Goal: Task Accomplishment & Management: Manage account settings

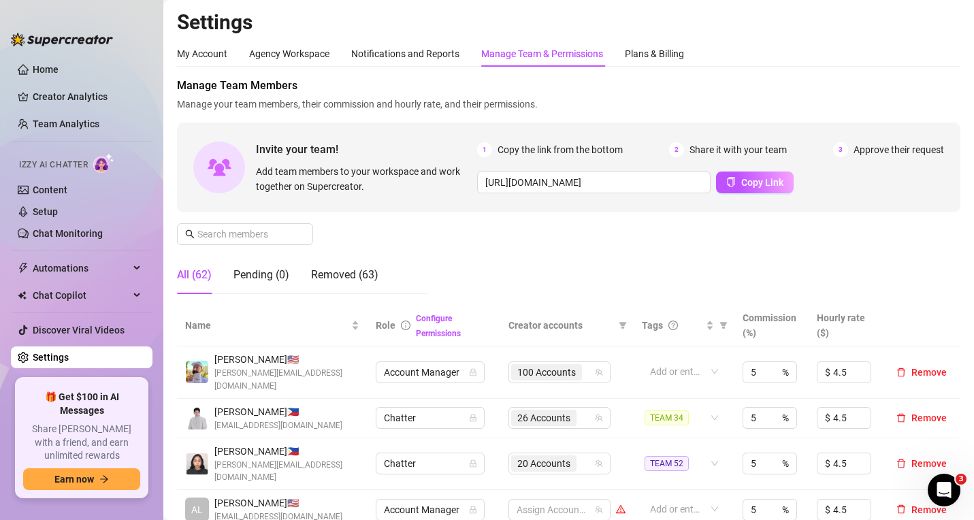
drag, startPoint x: 80, startPoint y: 9, endPoint x: 129, endPoint y: 9, distance: 48.3
click at [80, 9] on aside "Home Creator Analytics Team Analytics Izzy AI Chatter Content Setup Chat Monito…" at bounding box center [81, 260] width 163 height 520
click at [71, 89] on link "Creator Analytics" at bounding box center [87, 97] width 109 height 22
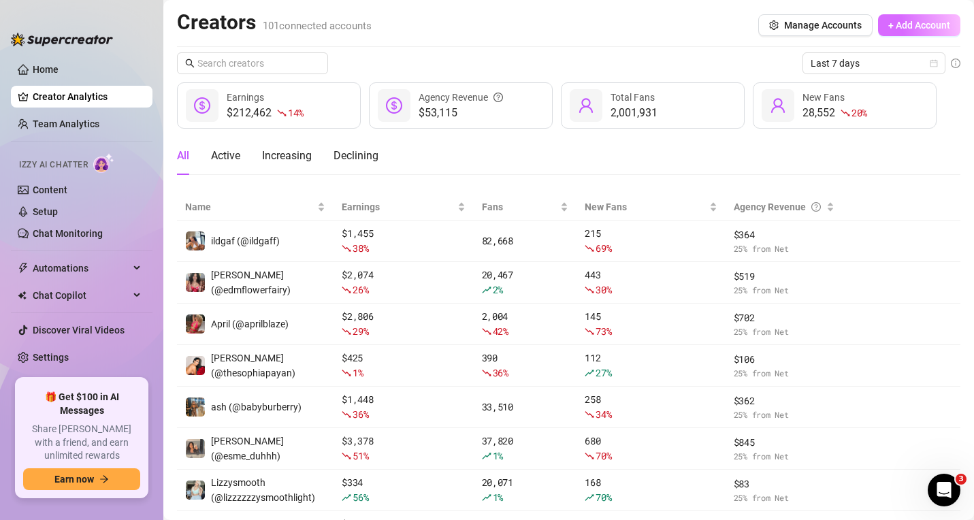
click at [905, 26] on span "+ Add Account" at bounding box center [919, 25] width 62 height 11
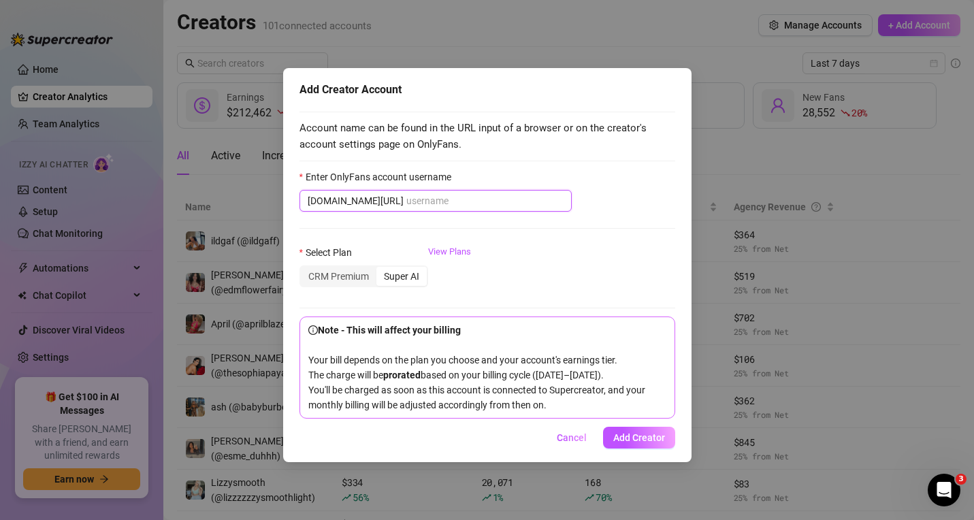
paste input "savannahbond"
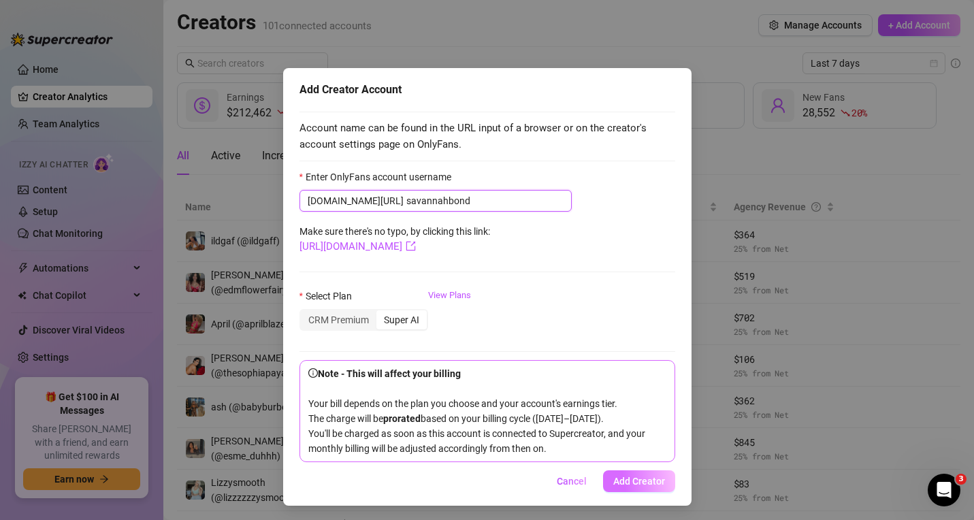
type input "savannahbond"
click at [632, 487] on span "Add Creator" at bounding box center [639, 481] width 52 height 11
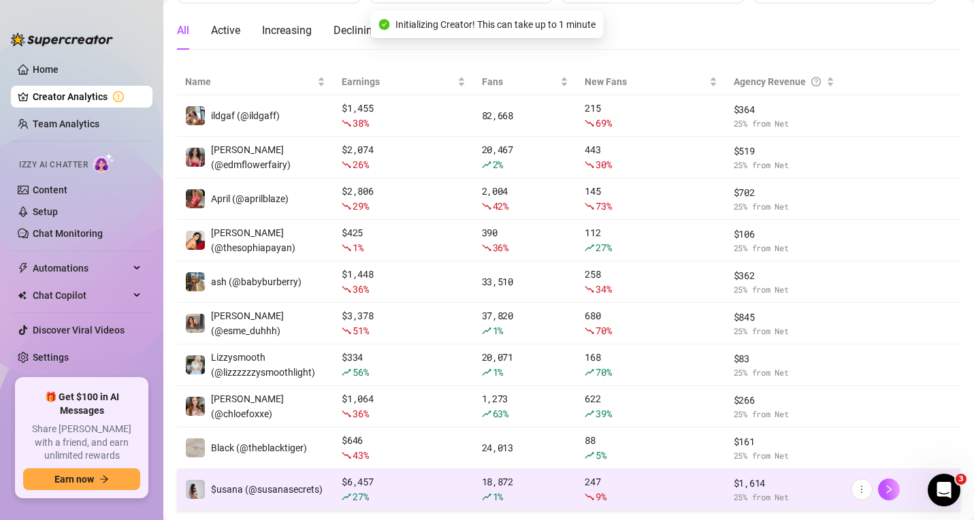
scroll to position [195, 0]
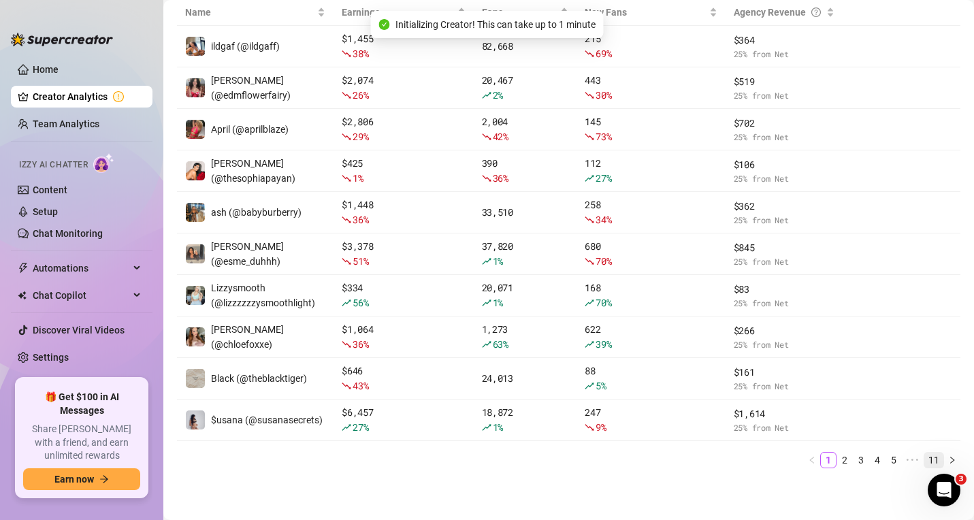
click at [925, 458] on link "11" at bounding box center [934, 460] width 19 height 15
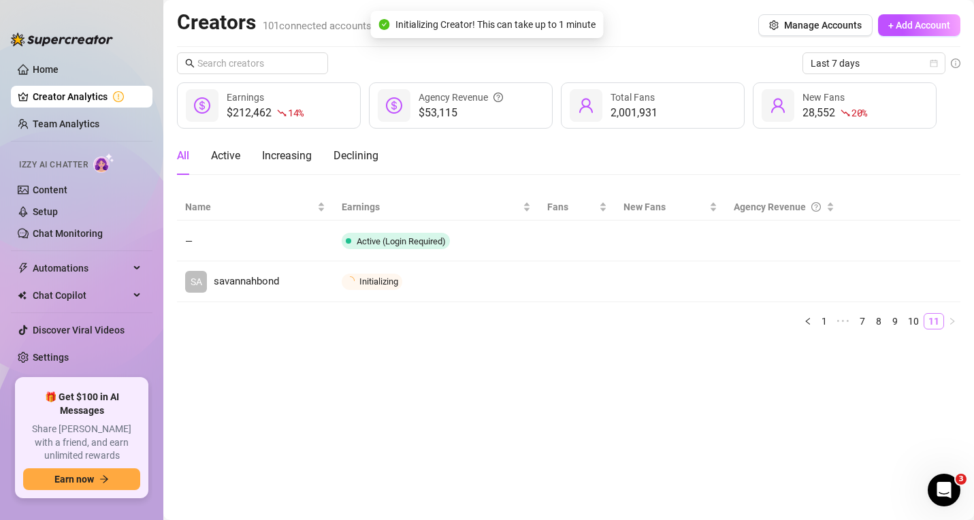
scroll to position [0, 0]
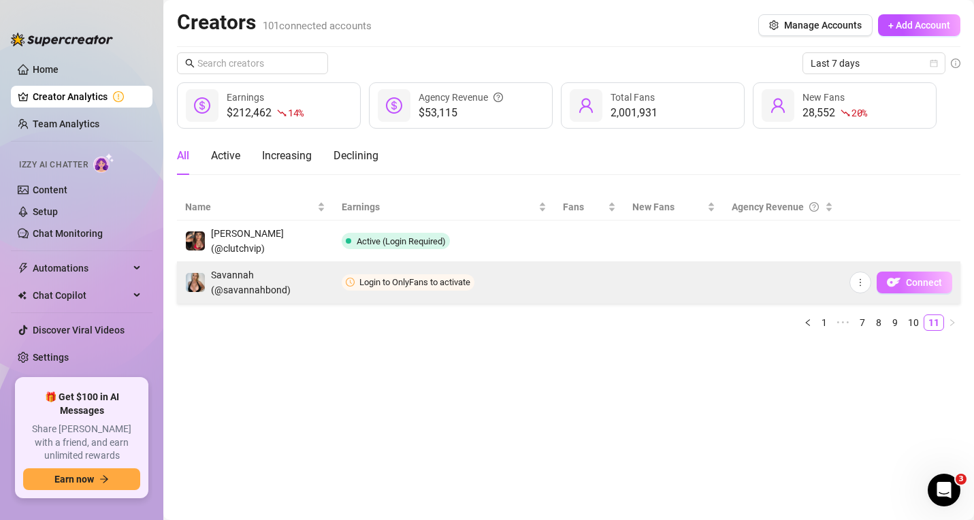
click at [914, 280] on span "Connect" at bounding box center [924, 282] width 36 height 11
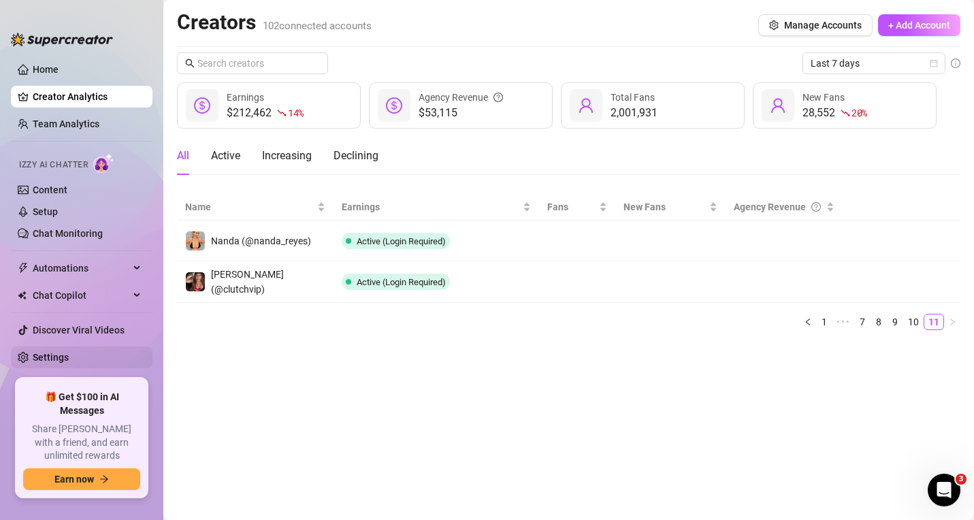
click at [69, 358] on link "Settings" at bounding box center [51, 357] width 36 height 11
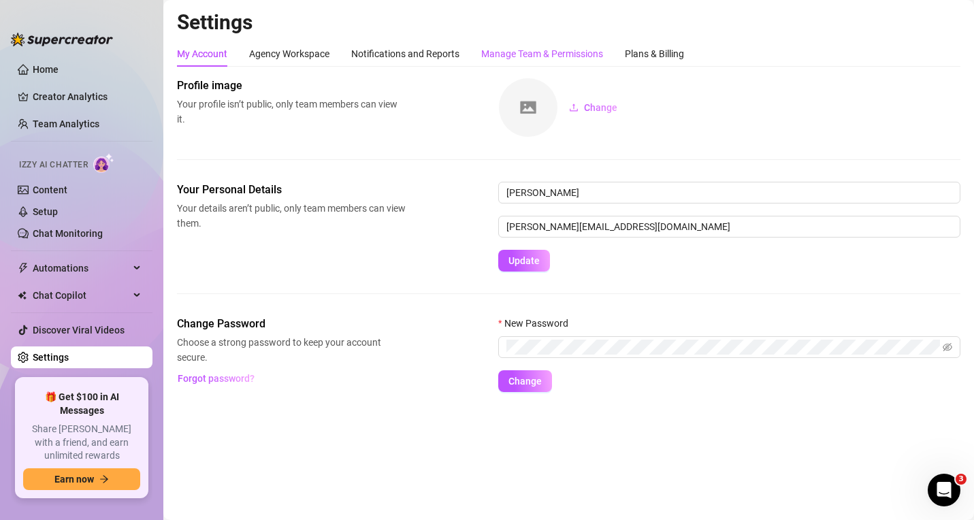
click at [562, 54] on div "Manage Team & Permissions" at bounding box center [542, 53] width 122 height 15
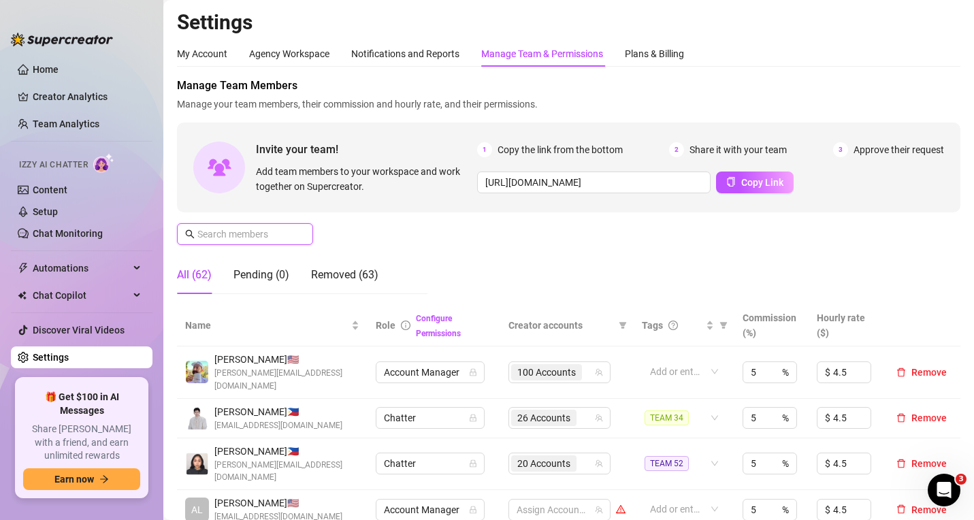
click at [241, 233] on input "text" at bounding box center [245, 234] width 97 height 15
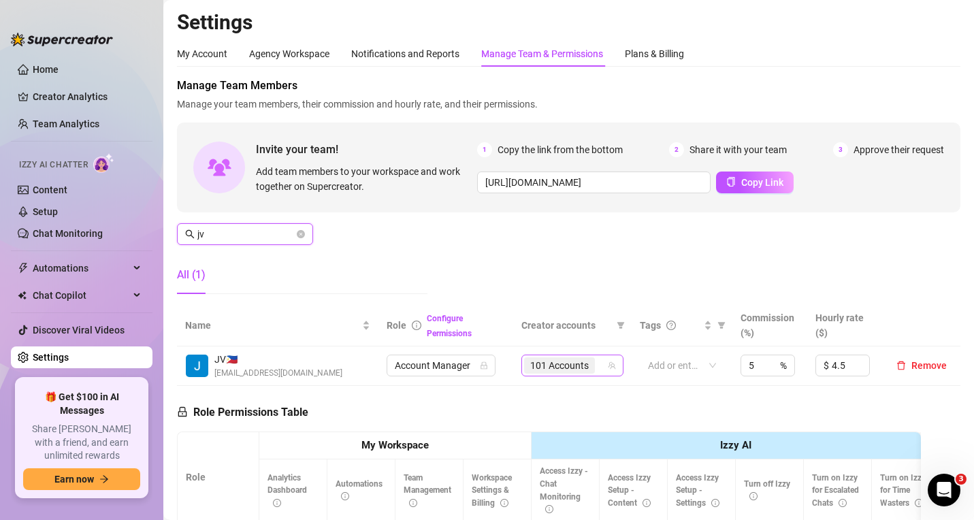
type input "jv"
click at [598, 362] on input "search" at bounding box center [599, 365] width 3 height 16
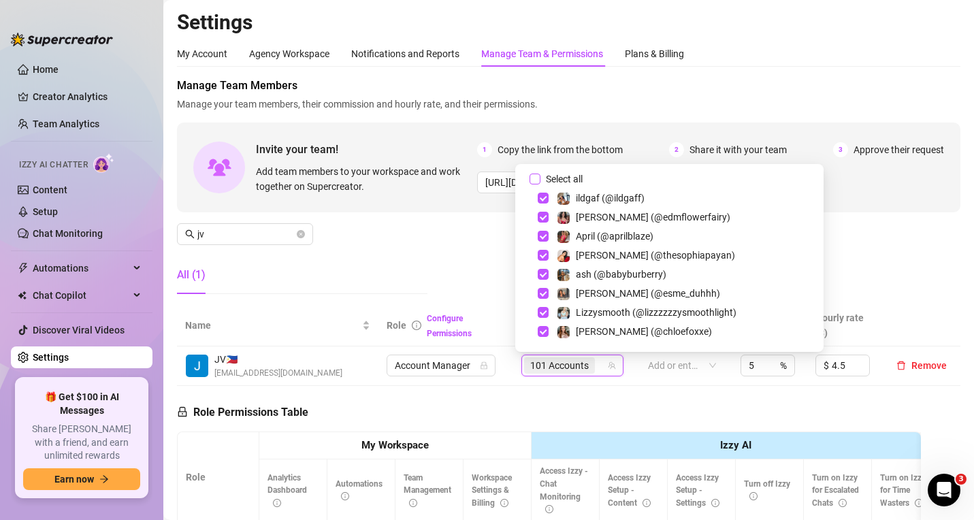
click at [537, 177] on input "Select all" at bounding box center [535, 179] width 11 height 11
checkbox input "true"
click at [232, 227] on input "jv" at bounding box center [245, 234] width 97 height 15
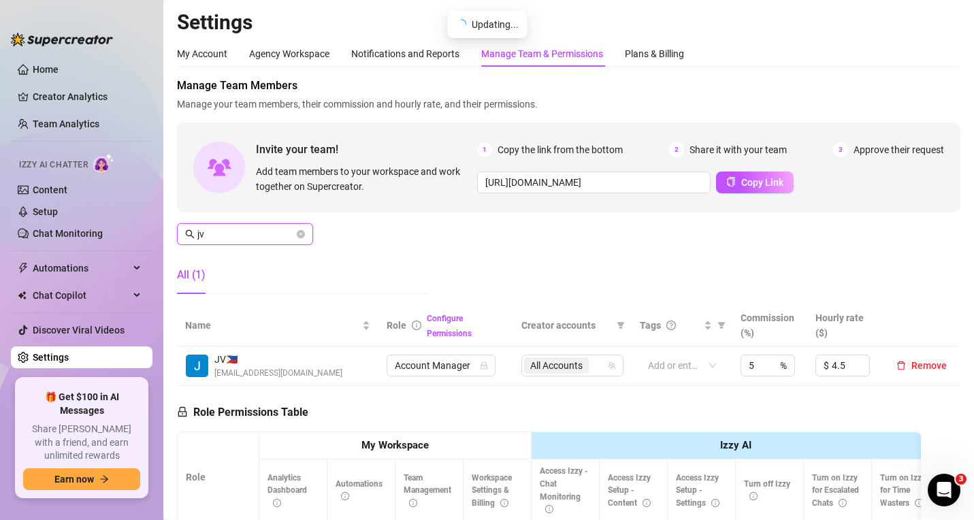
click at [231, 228] on input "jv" at bounding box center [245, 234] width 97 height 15
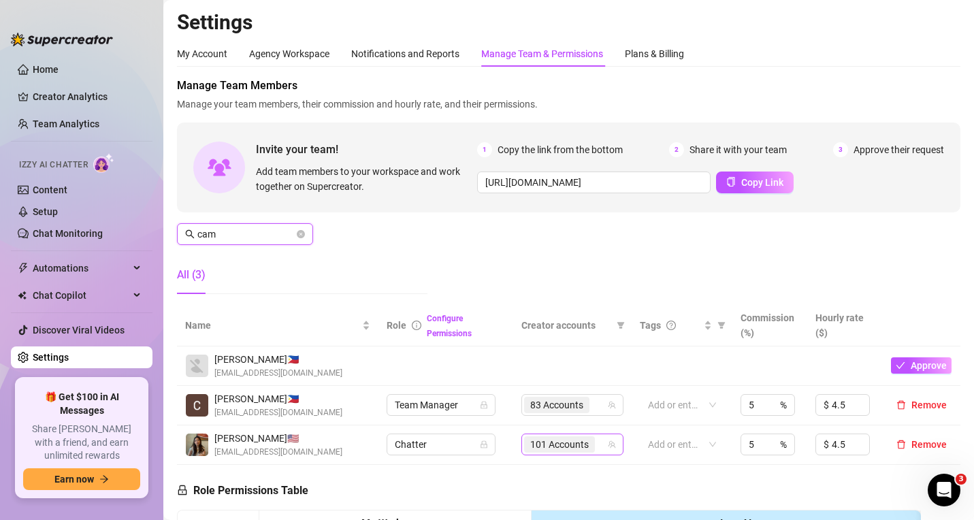
type input "cam"
click at [598, 444] on input "search" at bounding box center [599, 444] width 3 height 16
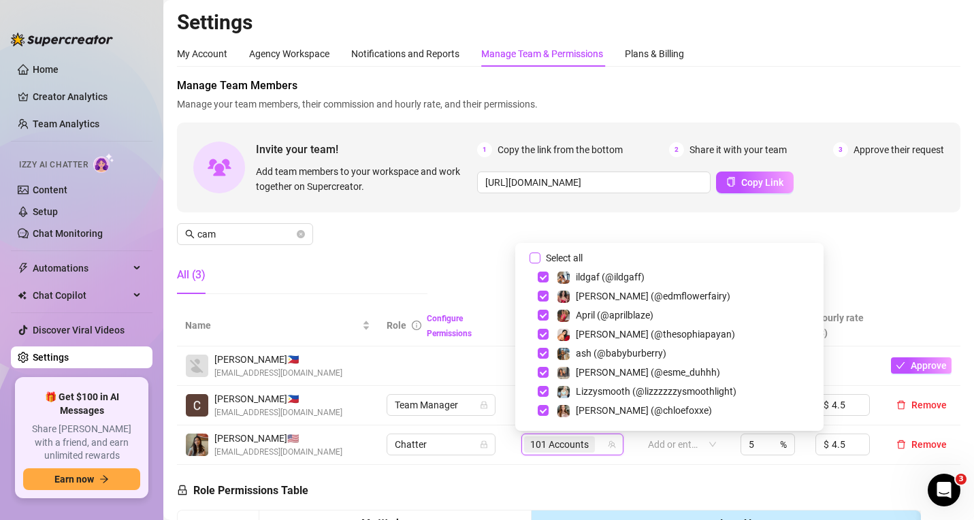
click at [534, 255] on input "Select all" at bounding box center [535, 258] width 11 height 11
checkbox input "true"
drag, startPoint x: 266, startPoint y: 236, endPoint x: 155, endPoint y: 225, distance: 111.4
click at [155, 225] on div "Home Creator Analytics Team Analytics Izzy AI Chatter Content Setup Chat Monito…" at bounding box center [487, 260] width 974 height 520
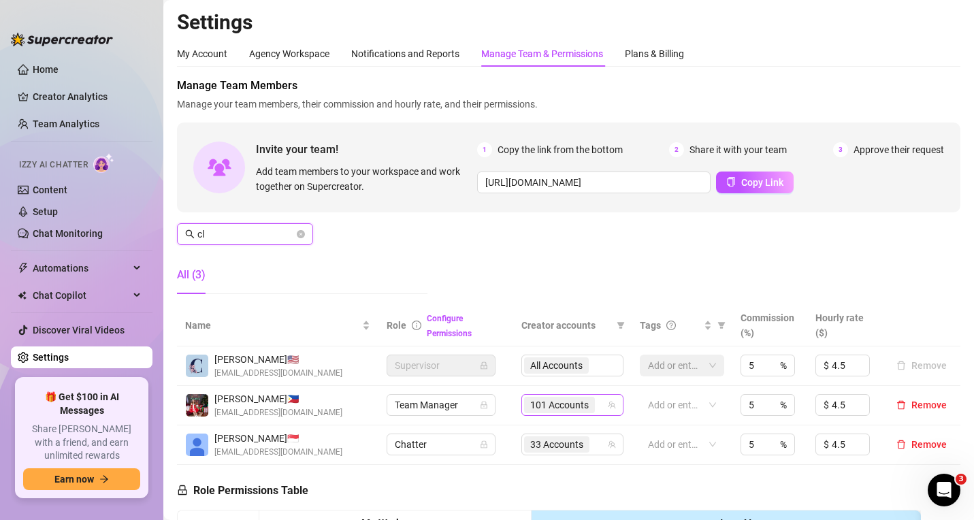
click at [609, 407] on icon "team" at bounding box center [612, 405] width 7 height 7
click at [587, 403] on span "101 Accounts" at bounding box center [559, 405] width 71 height 16
type input "cl"
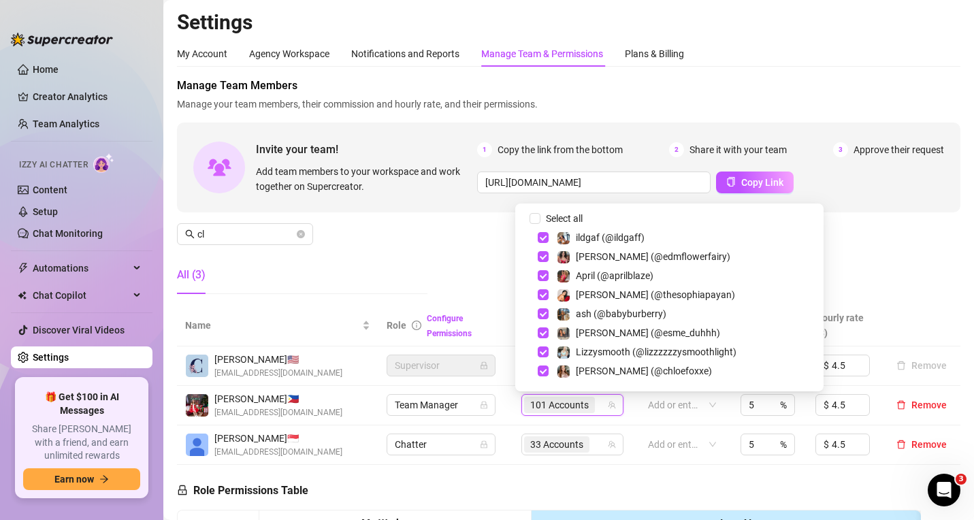
click at [415, 279] on div "All (3)" at bounding box center [302, 275] width 251 height 38
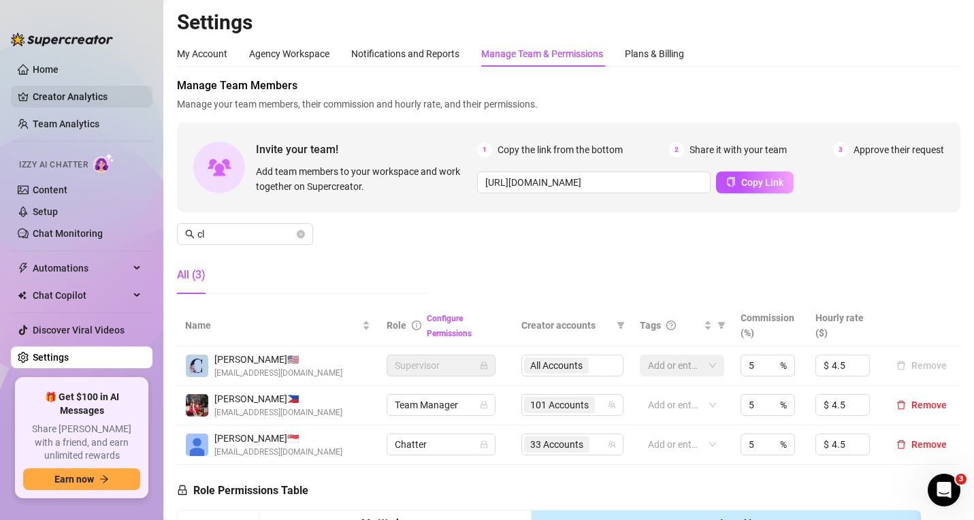
click at [97, 101] on link "Creator Analytics" at bounding box center [87, 97] width 109 height 22
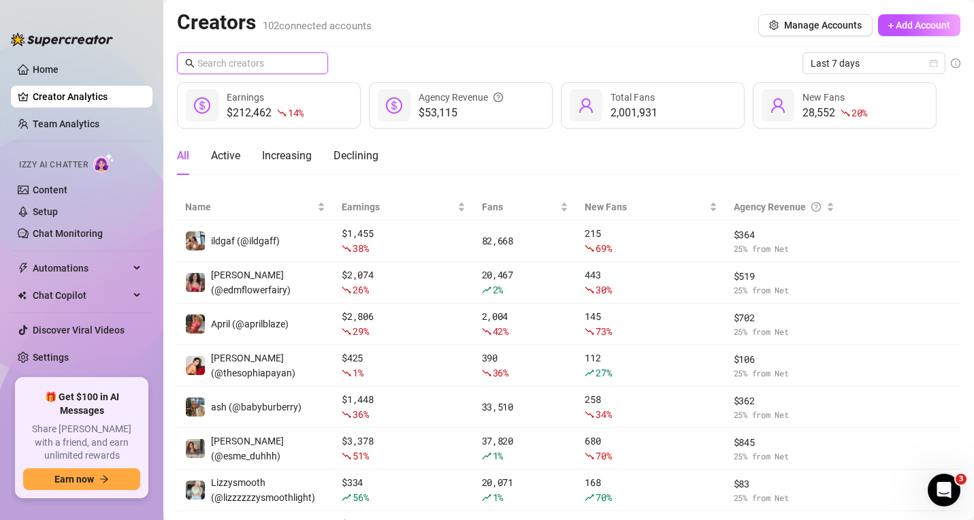
click at [289, 69] on input "text" at bounding box center [253, 63] width 112 height 15
click at [62, 352] on link "Settings" at bounding box center [51, 357] width 36 height 11
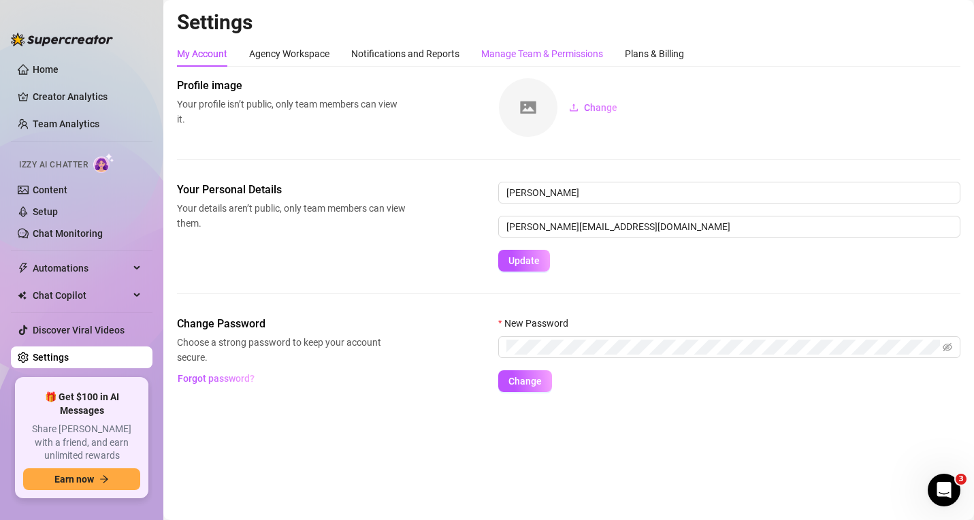
click at [562, 57] on div "Manage Team & Permissions" at bounding box center [542, 53] width 122 height 15
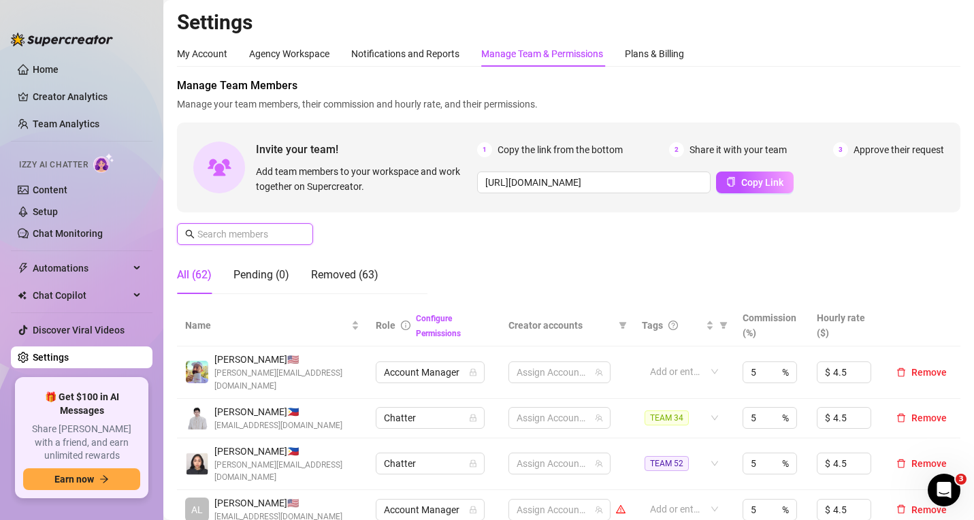
click at [213, 236] on input "text" at bounding box center [245, 234] width 97 height 15
type input "cla"
click at [245, 233] on input "text" at bounding box center [245, 234] width 97 height 15
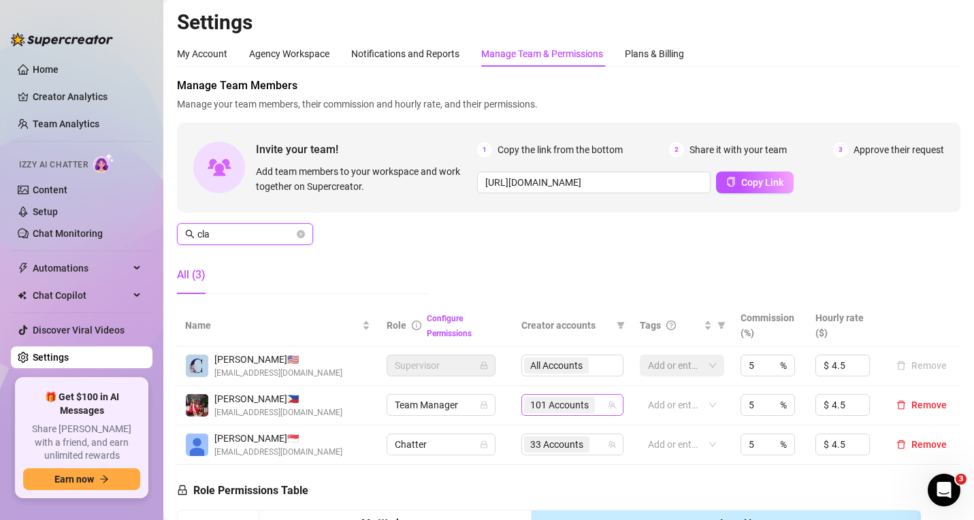
click at [600, 403] on div "101 Accounts" at bounding box center [573, 405] width 102 height 22
type input "cla"
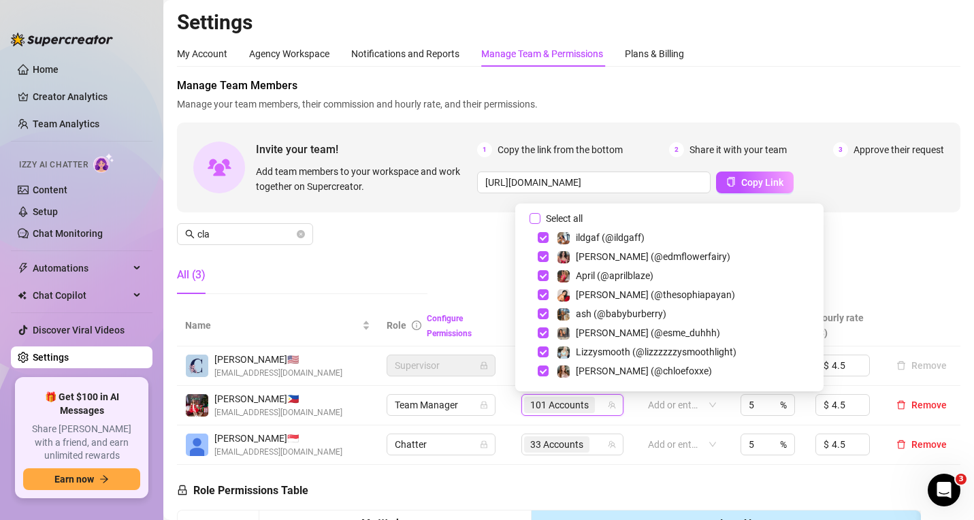
click at [536, 219] on input "Select all" at bounding box center [535, 218] width 11 height 11
checkbox input "true"
click at [487, 227] on div "Manage Team Members Manage your team members, their commission and hourly rate,…" at bounding box center [569, 191] width 784 height 227
